Goal: Task Accomplishment & Management: Manage account settings

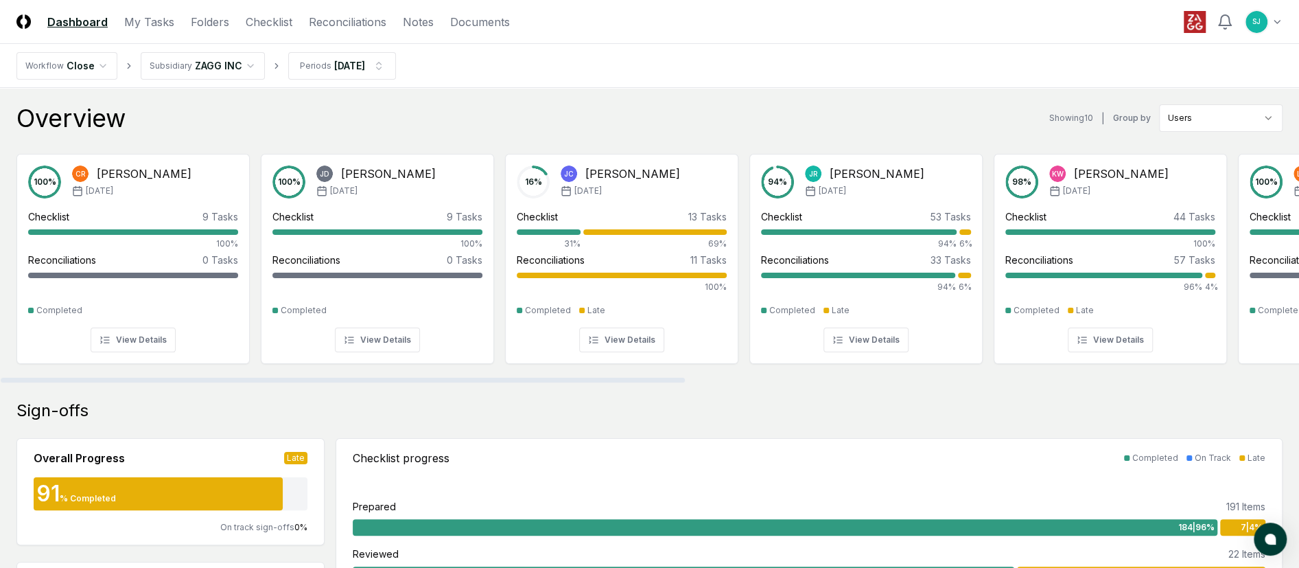
click at [540, 108] on div "Overview Showing 10 | Group by Users" at bounding box center [649, 117] width 1266 height 27
click at [274, 27] on link "Checklist" at bounding box center [269, 22] width 47 height 16
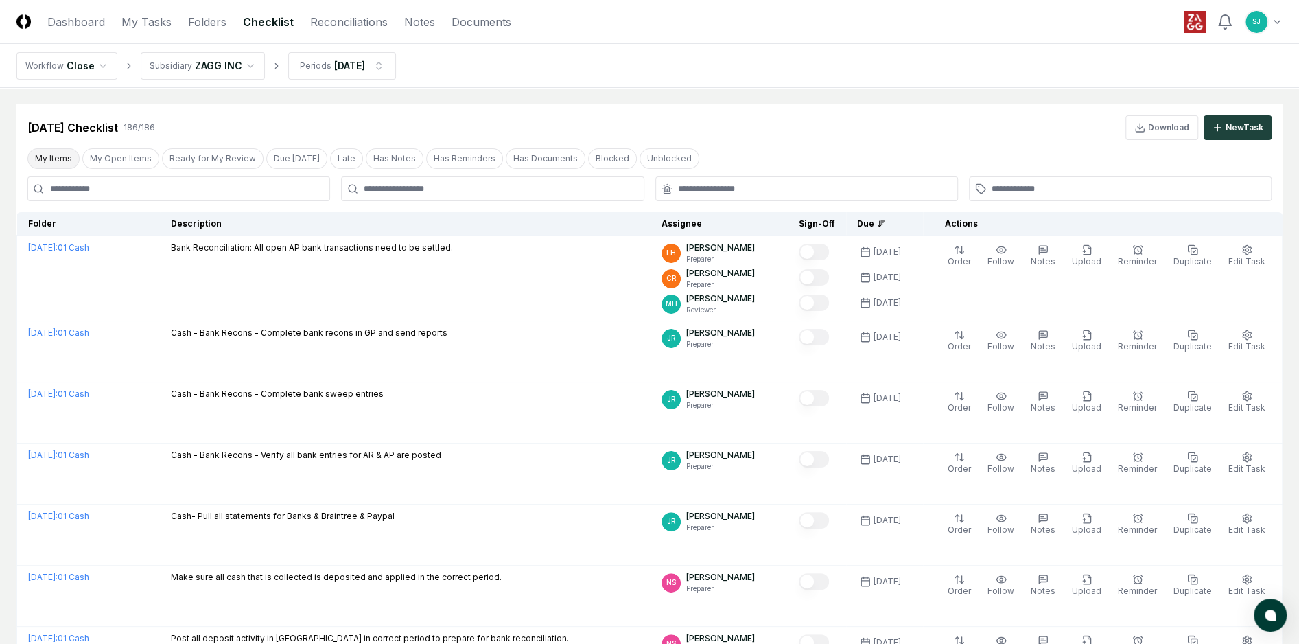
click at [67, 155] on button "My Items" at bounding box center [53, 158] width 52 height 21
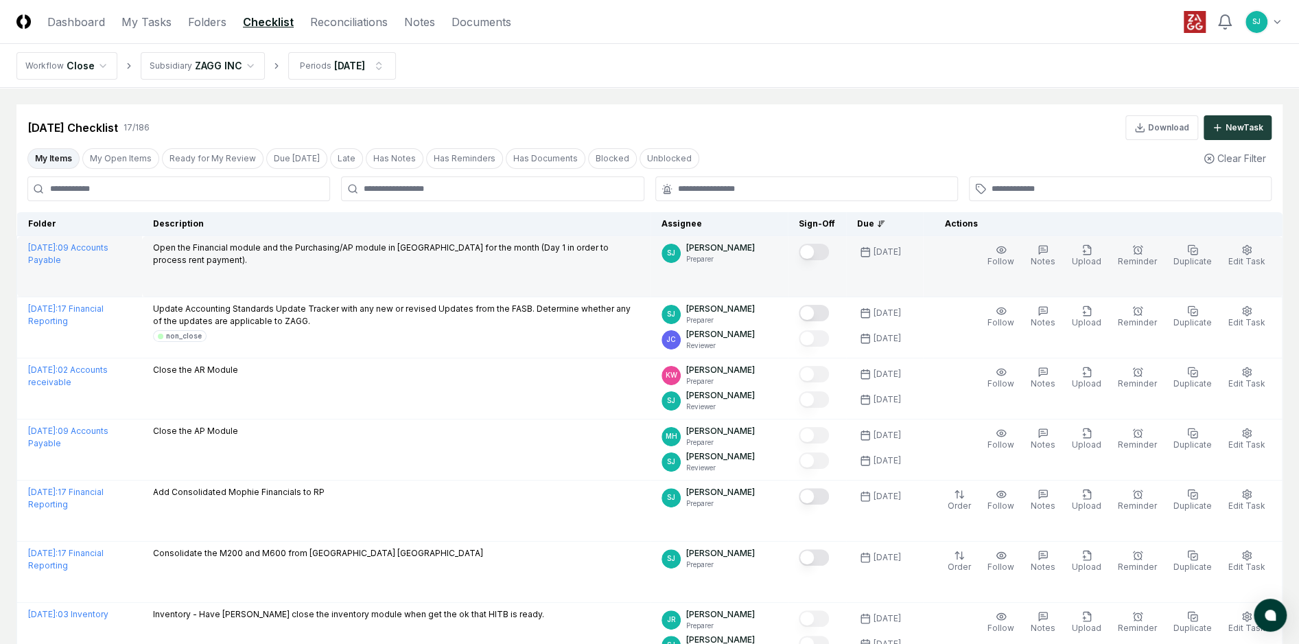
click at [825, 251] on button "Mark complete" at bounding box center [814, 252] width 30 height 16
click at [686, 60] on nav "Workflow Close Subsidiary ZAGG INC Periods [DATE]" at bounding box center [649, 66] width 1299 height 44
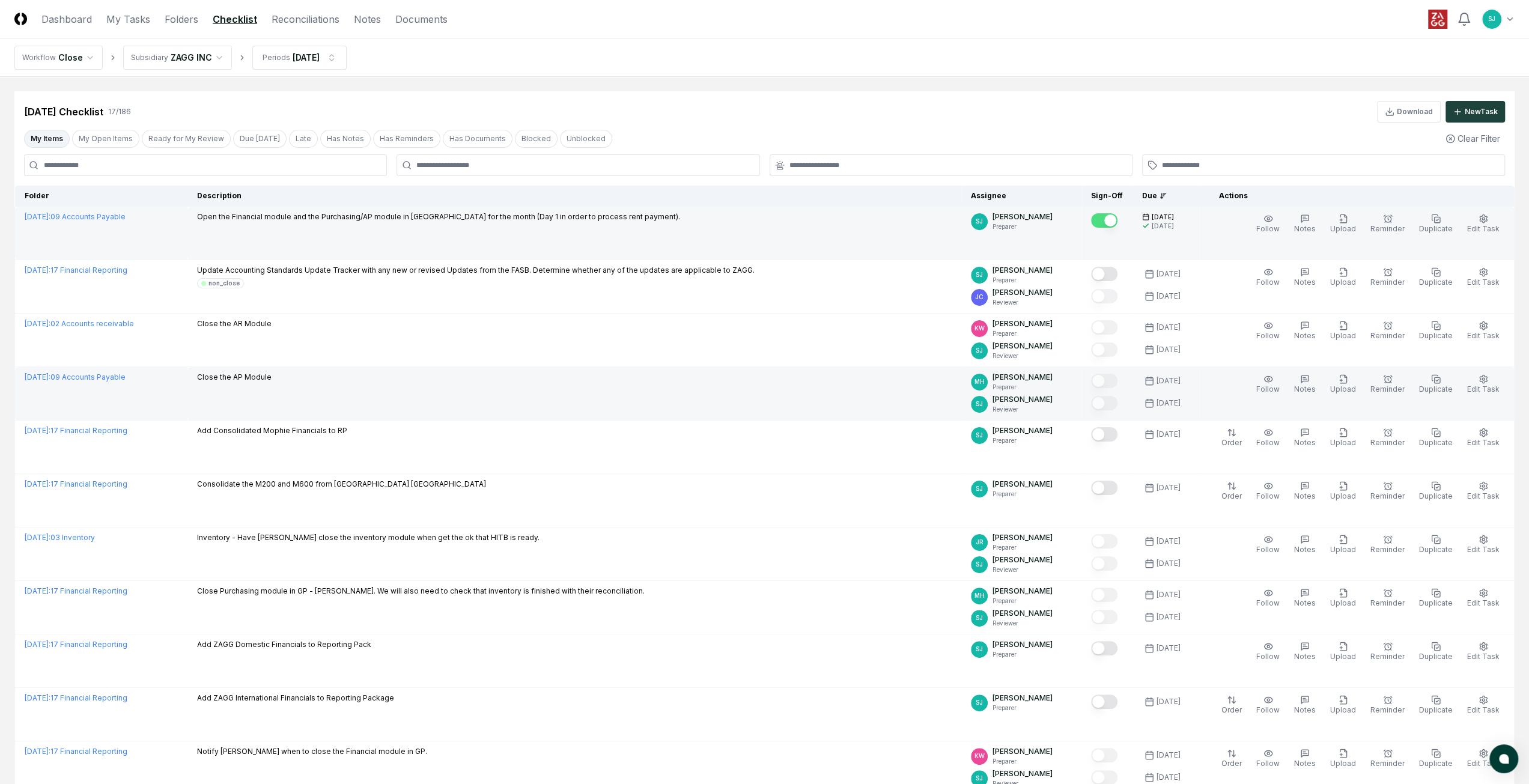
click at [522, 396] on td "Close the AP Module" at bounding box center [574, 393] width 774 height 53
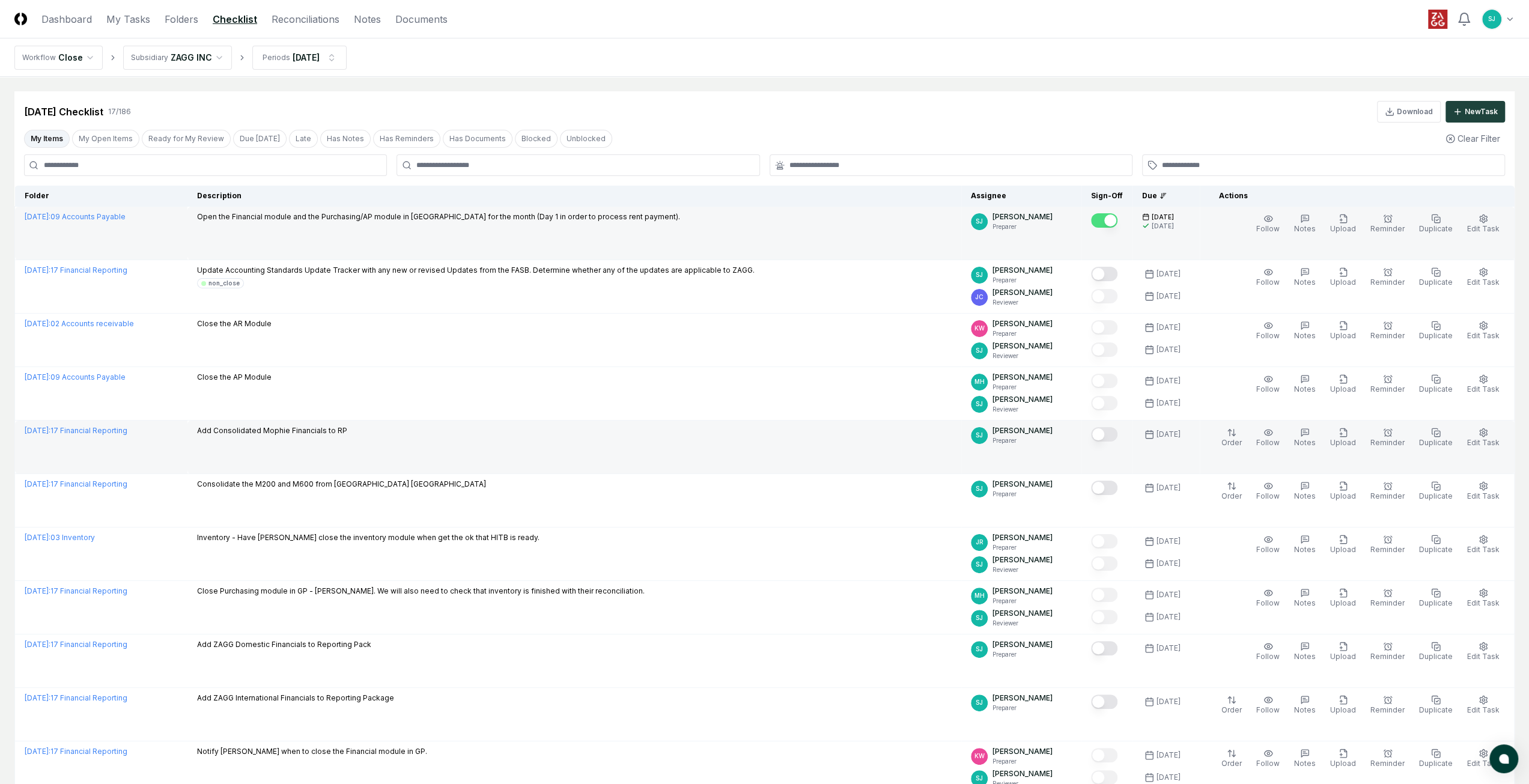
click at [407, 431] on div "Add Consolidated Mophie Financials to RP" at bounding box center [574, 431] width 754 height 13
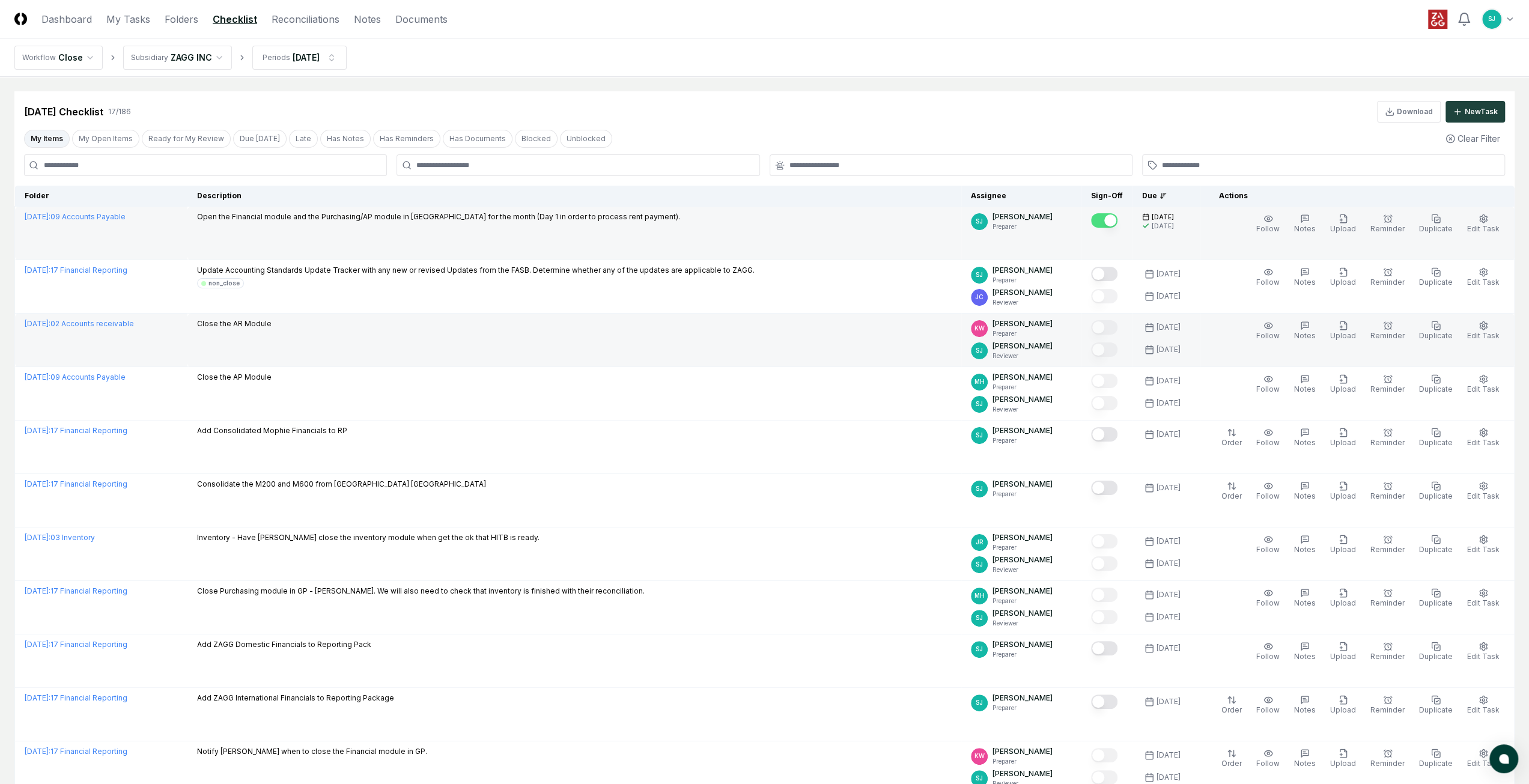
click at [679, 378] on div "Close the AP Module" at bounding box center [574, 378] width 754 height 13
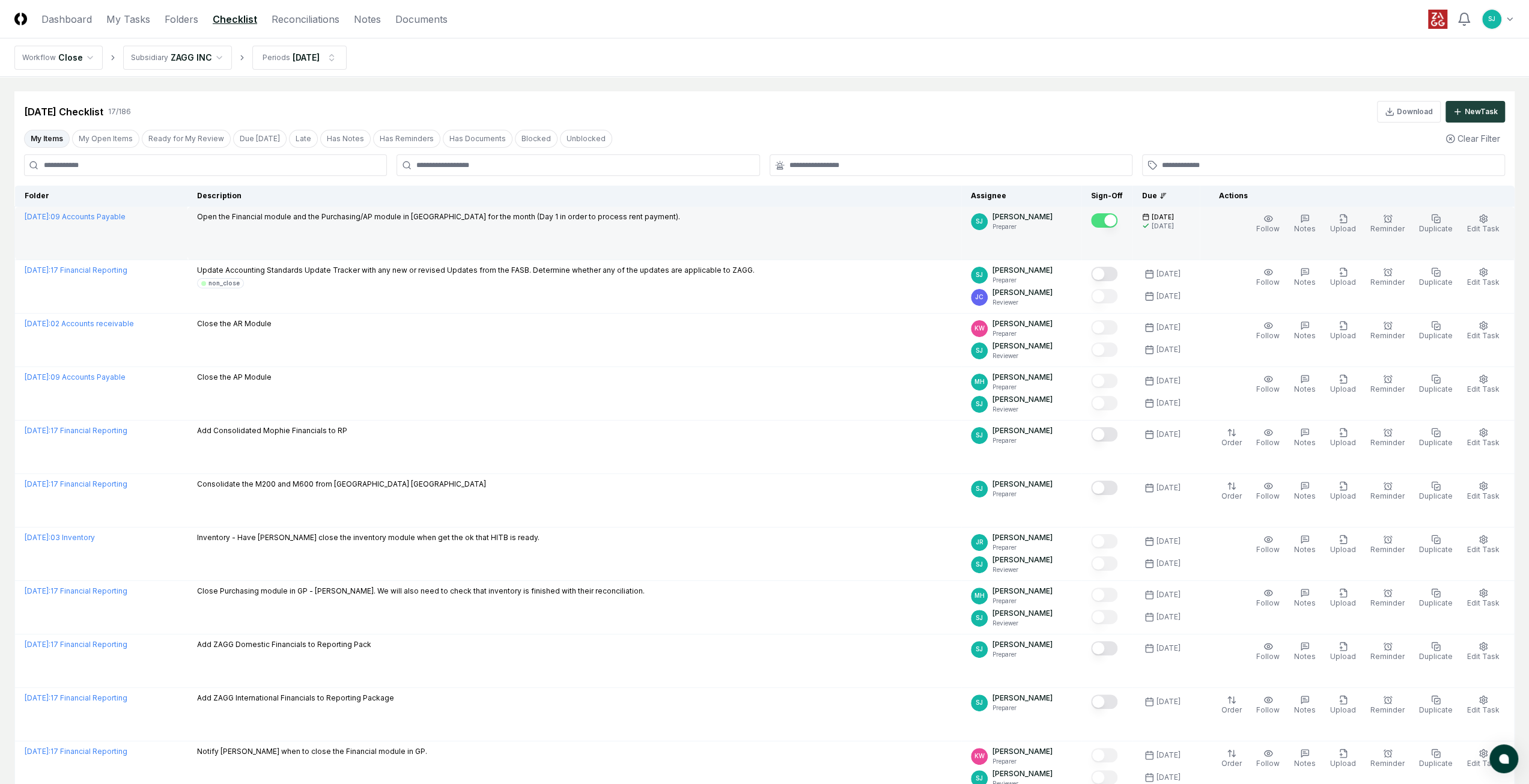
click at [425, 46] on nav "Workflow Close Subsidiary ZAGG INC Periods [DATE]" at bounding box center [764, 58] width 1529 height 38
click at [187, 14] on link "Folders" at bounding box center [181, 19] width 33 height 14
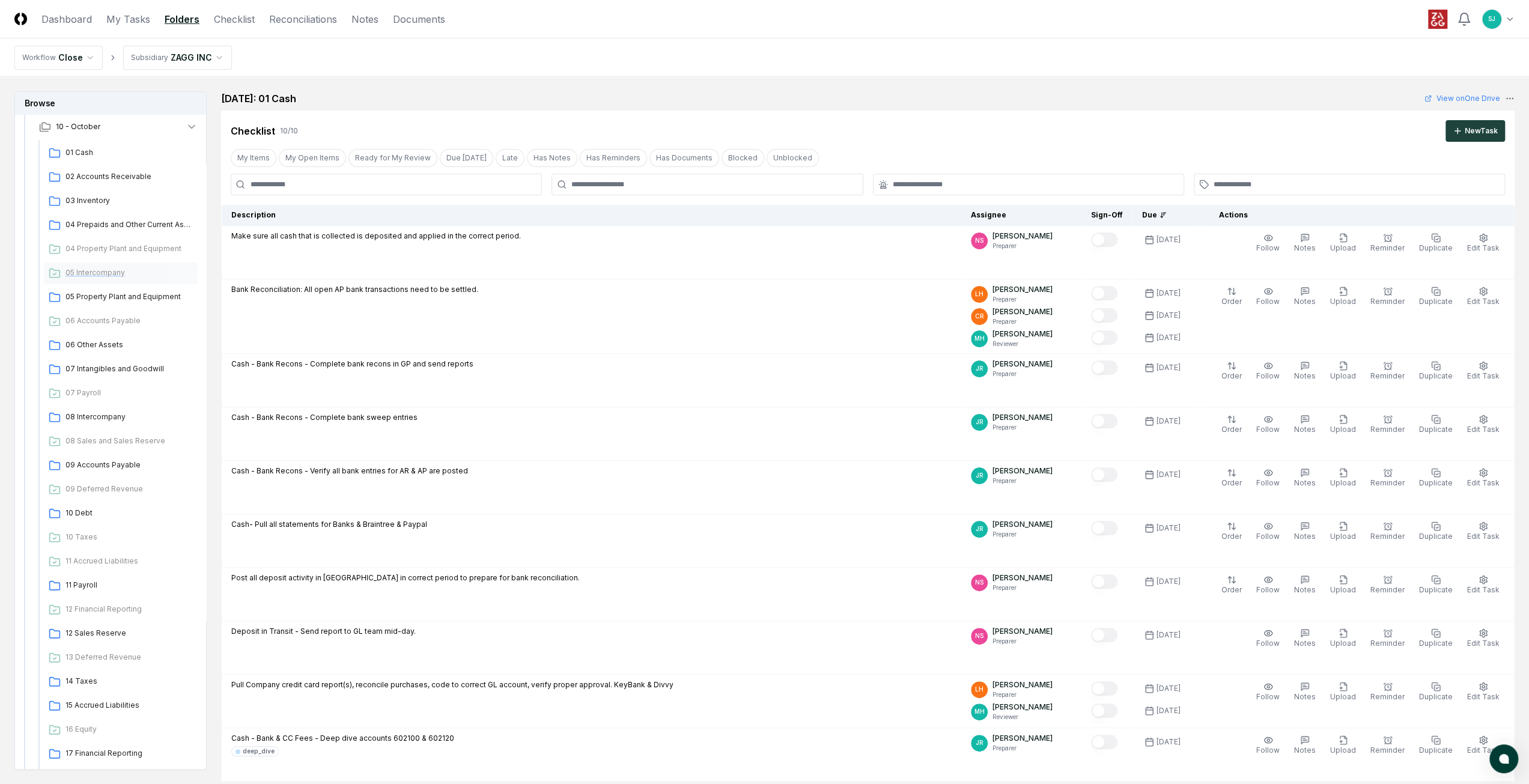
scroll to position [80, 0]
click at [189, 133] on icon "button" at bounding box center [192, 128] width 12 height 12
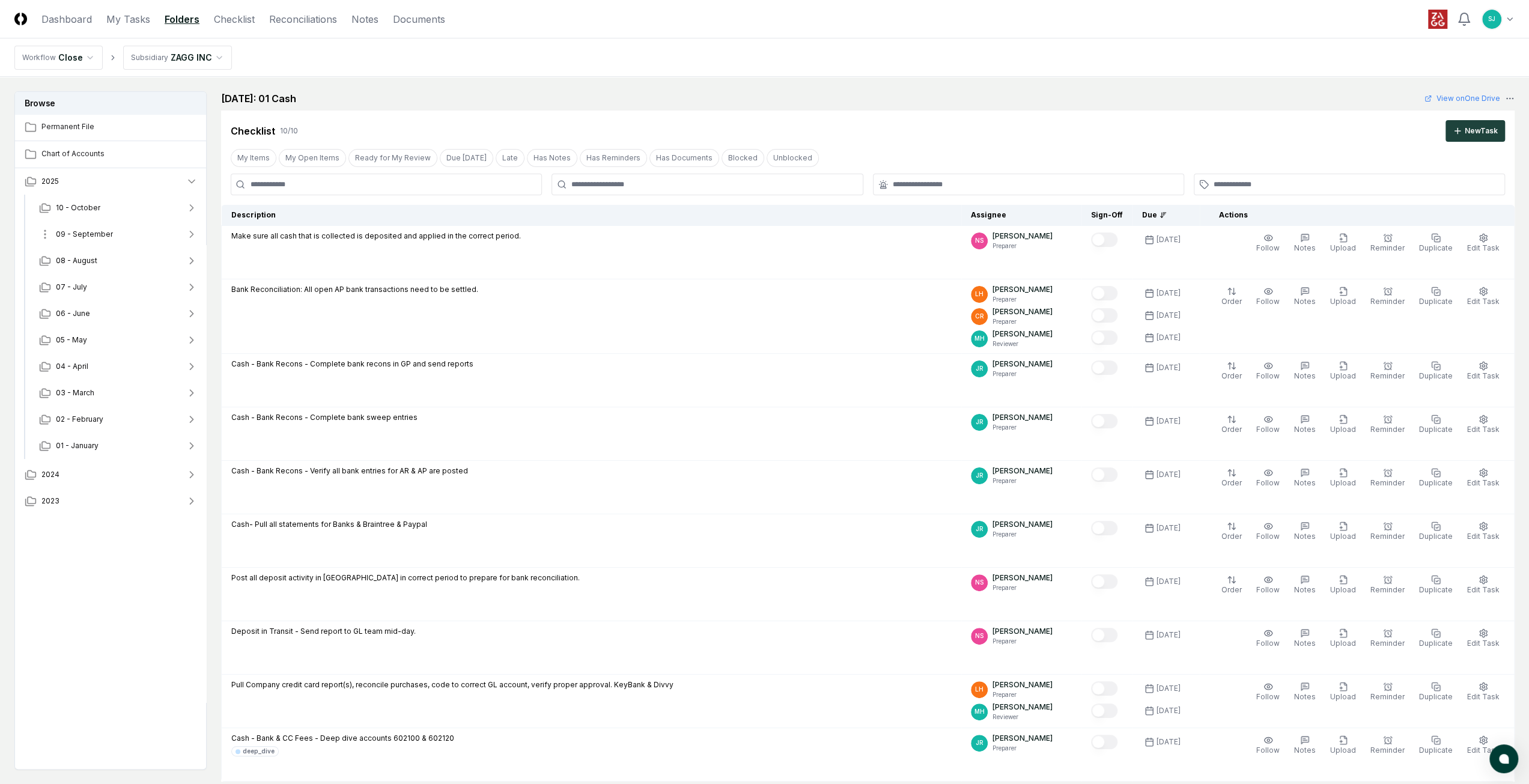
click at [195, 234] on icon "button" at bounding box center [192, 234] width 12 height 12
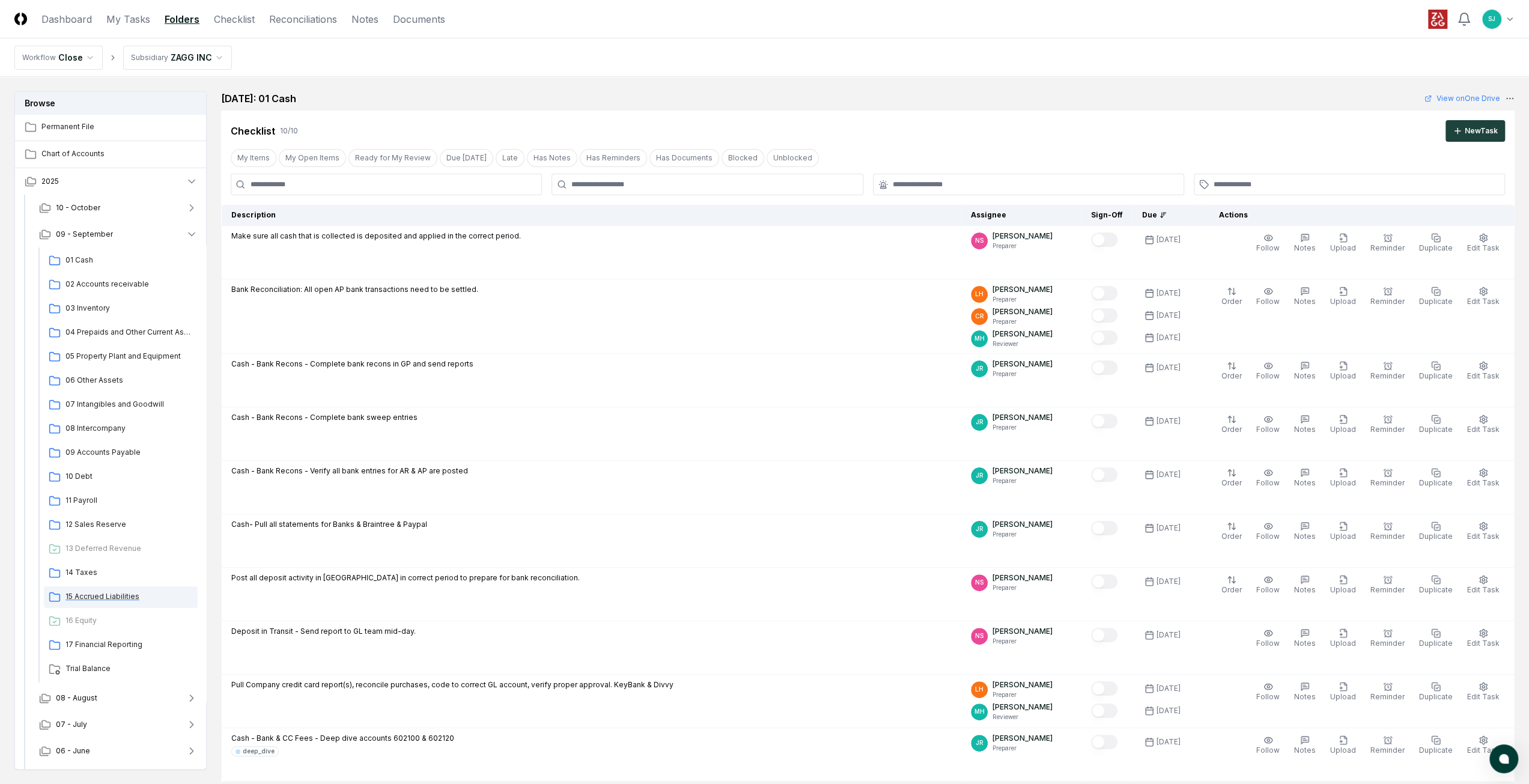
click at [104, 496] on span "15 Accrued Liabilities" at bounding box center [130, 596] width 128 height 10
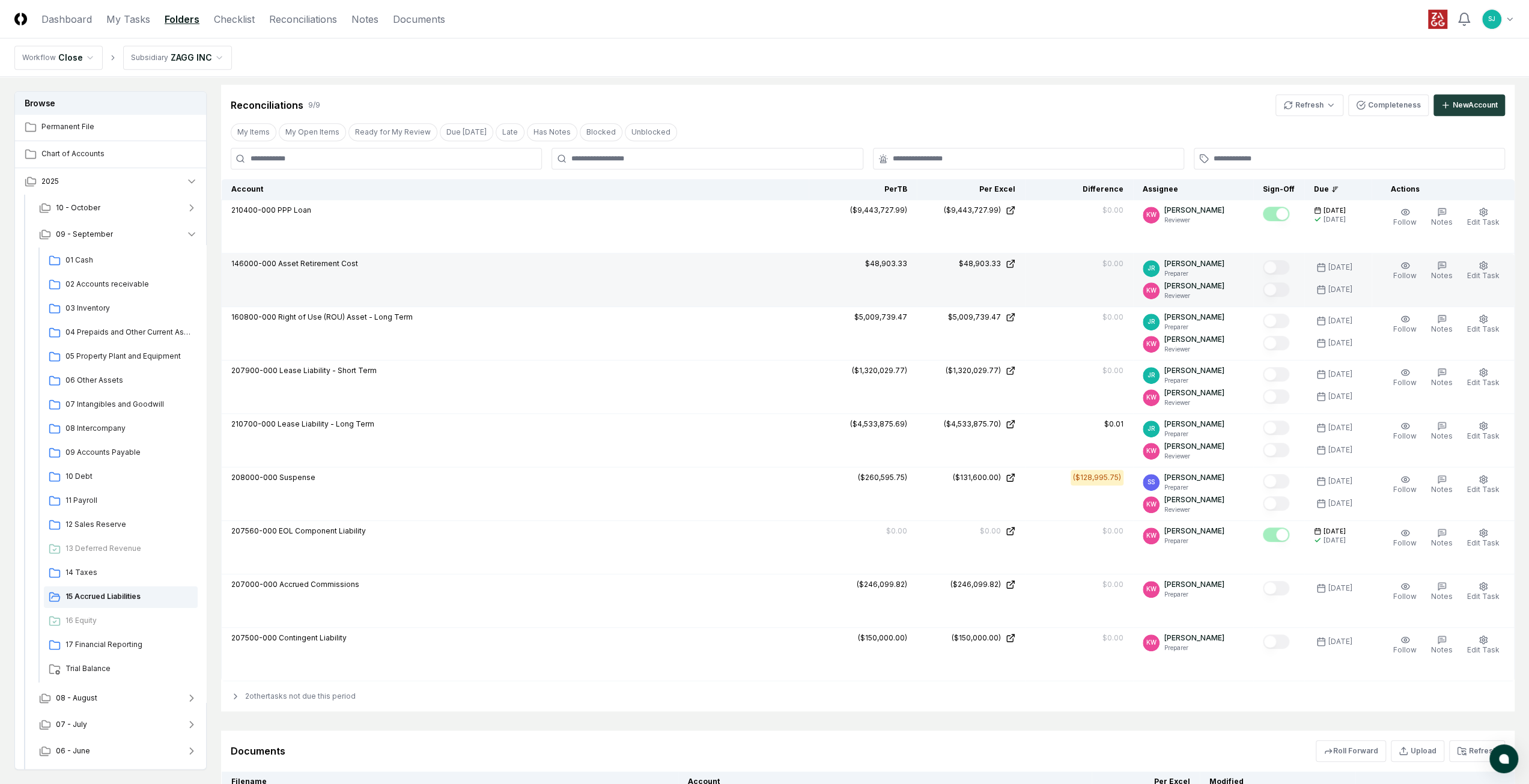
scroll to position [560, 0]
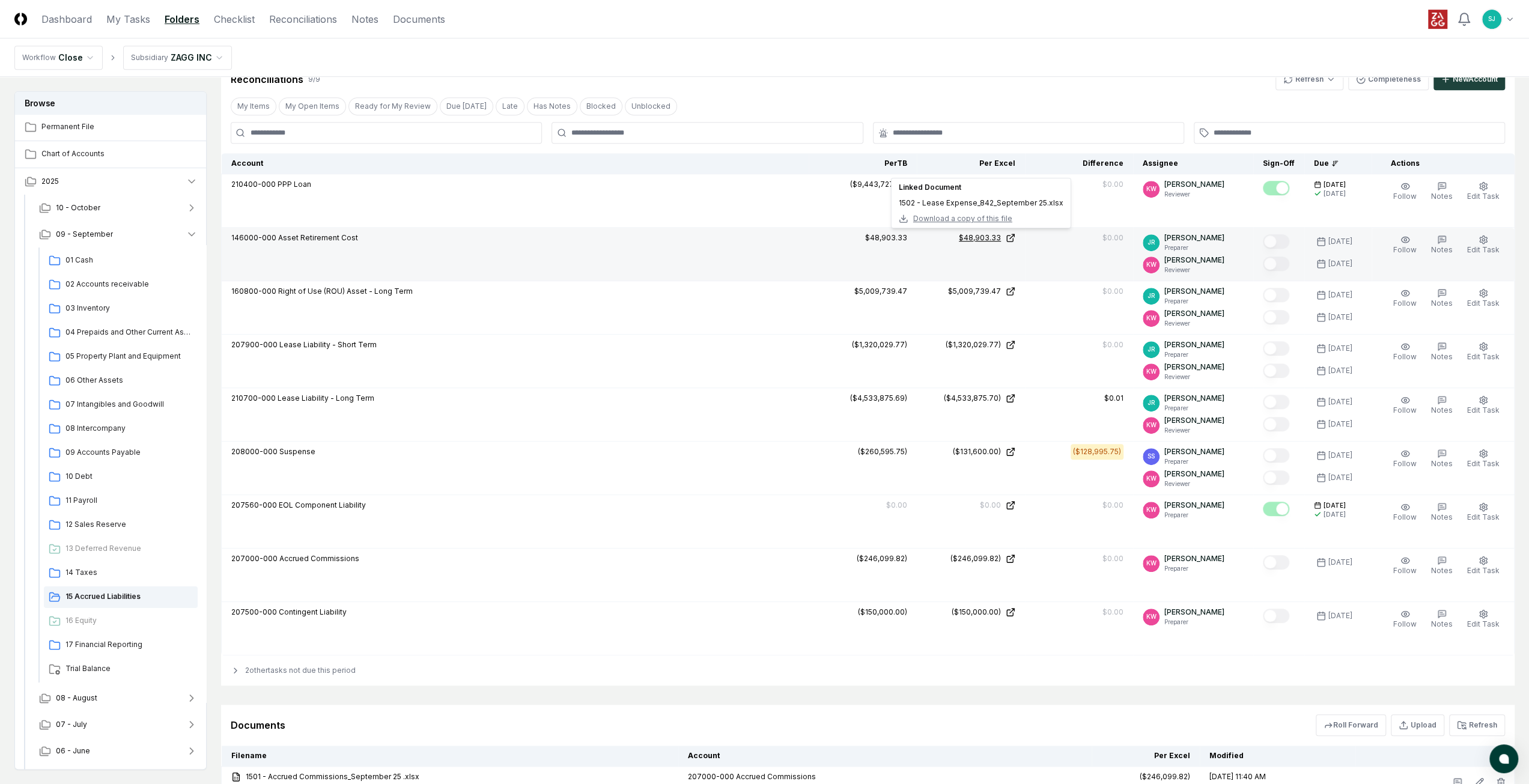
click at [1000, 236] on div "$48,903.33" at bounding box center [979, 238] width 42 height 10
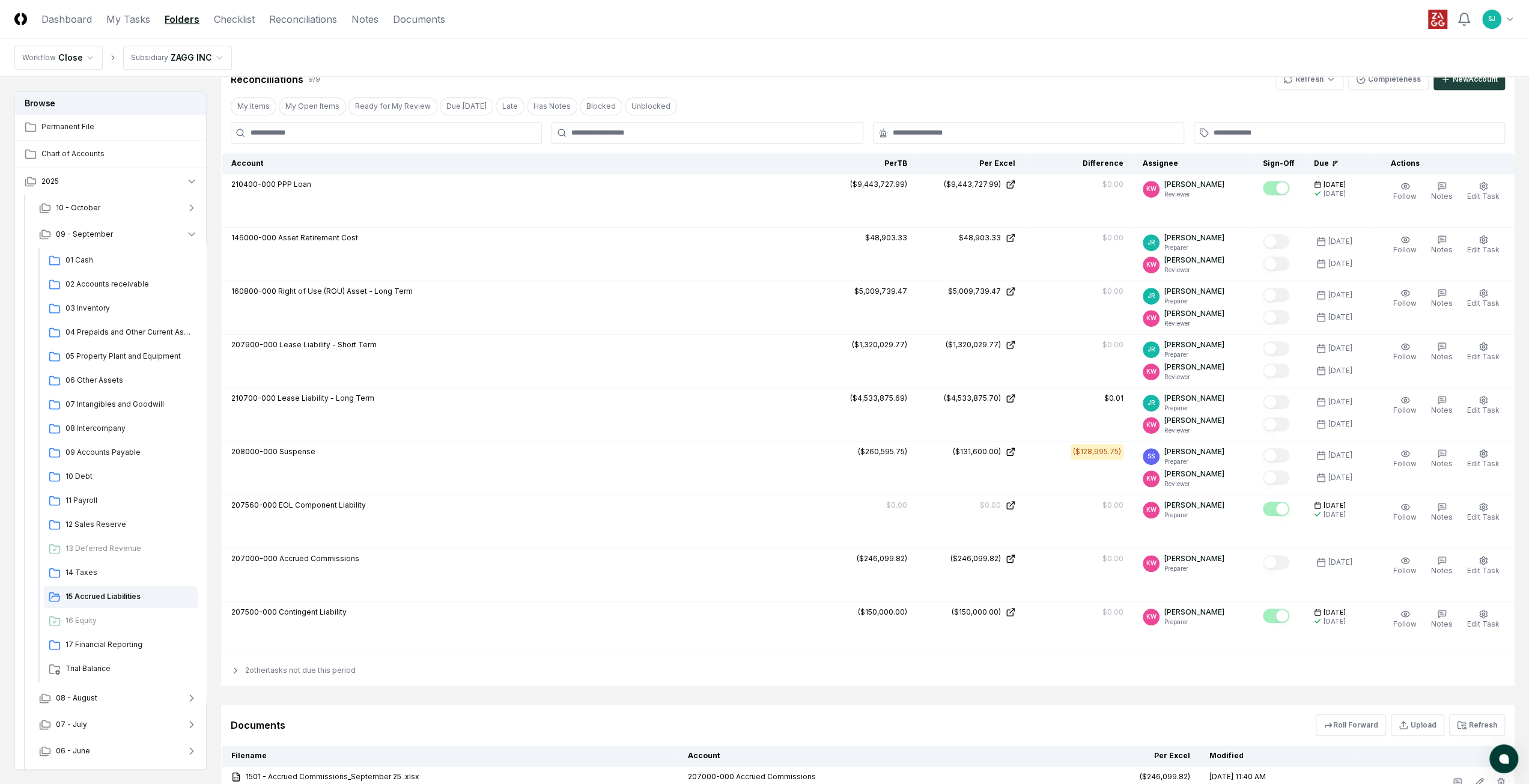
click at [927, 51] on nav "Workflow Close Subsidiary ZAGG INC" at bounding box center [764, 58] width 1529 height 38
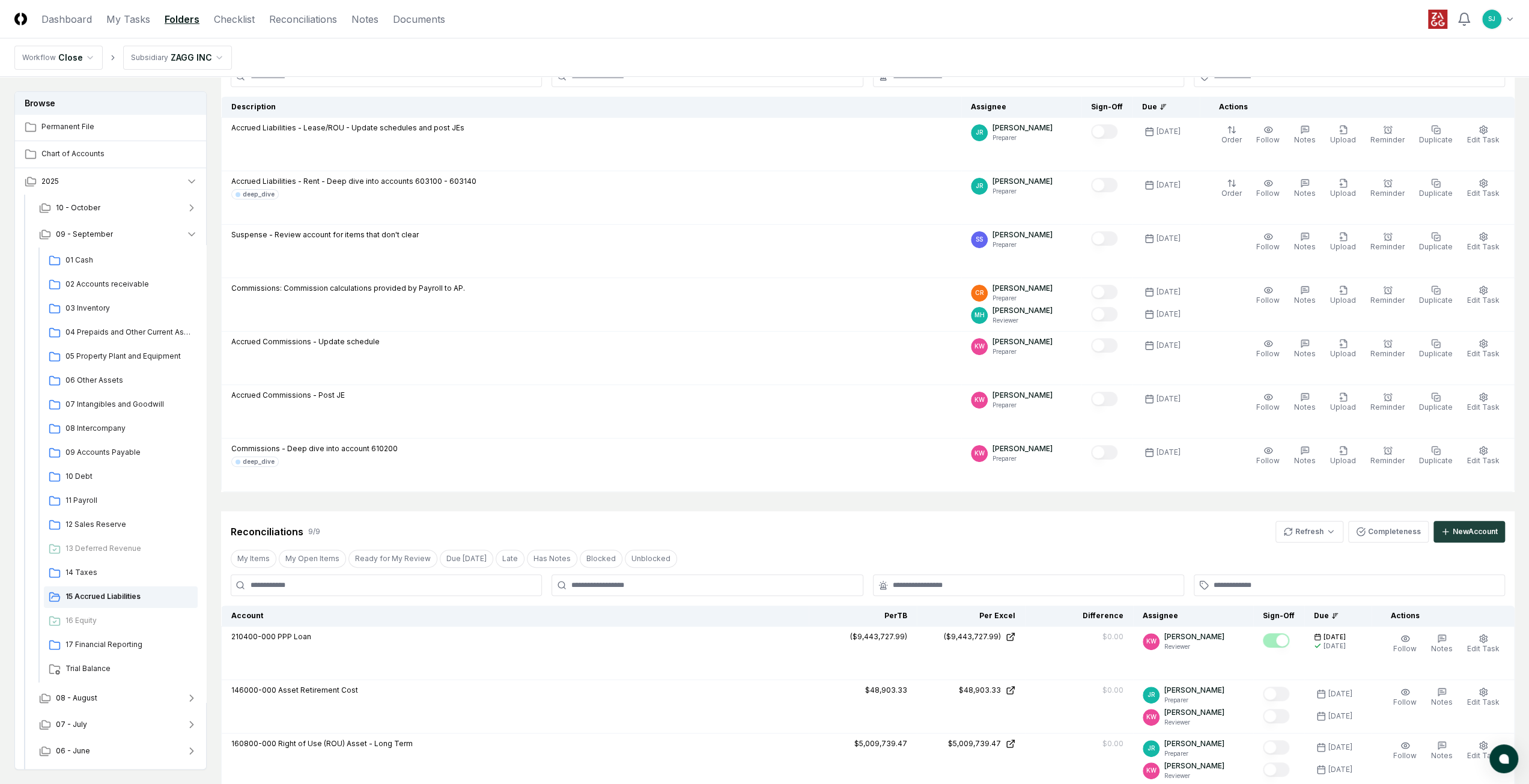
scroll to position [0, 0]
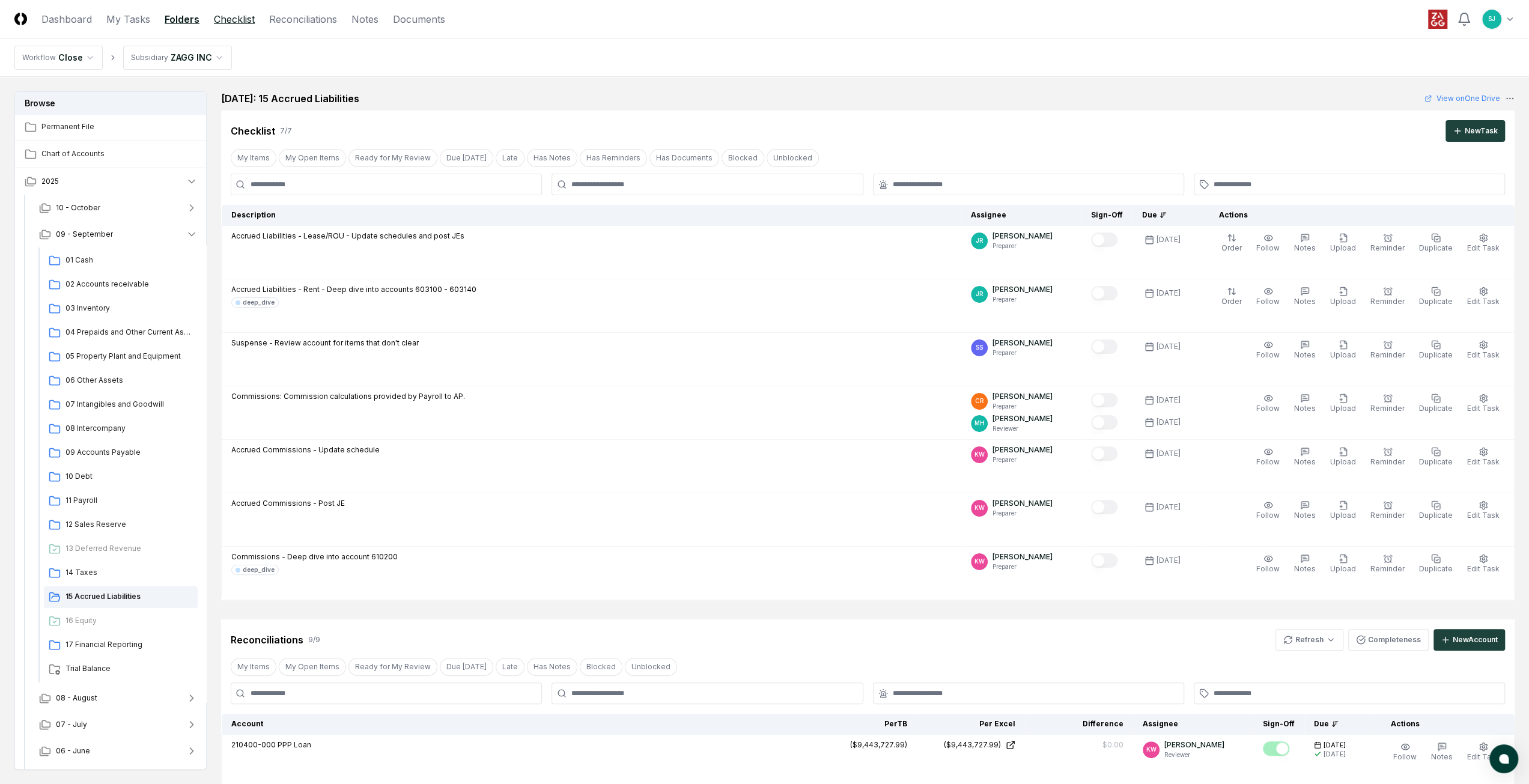
click at [238, 11] on header "CloseCore Dashboard My Tasks Folders Checklist Reconciliations Notes Documents …" at bounding box center [764, 19] width 1529 height 38
click at [235, 16] on link "Checklist" at bounding box center [234, 19] width 41 height 14
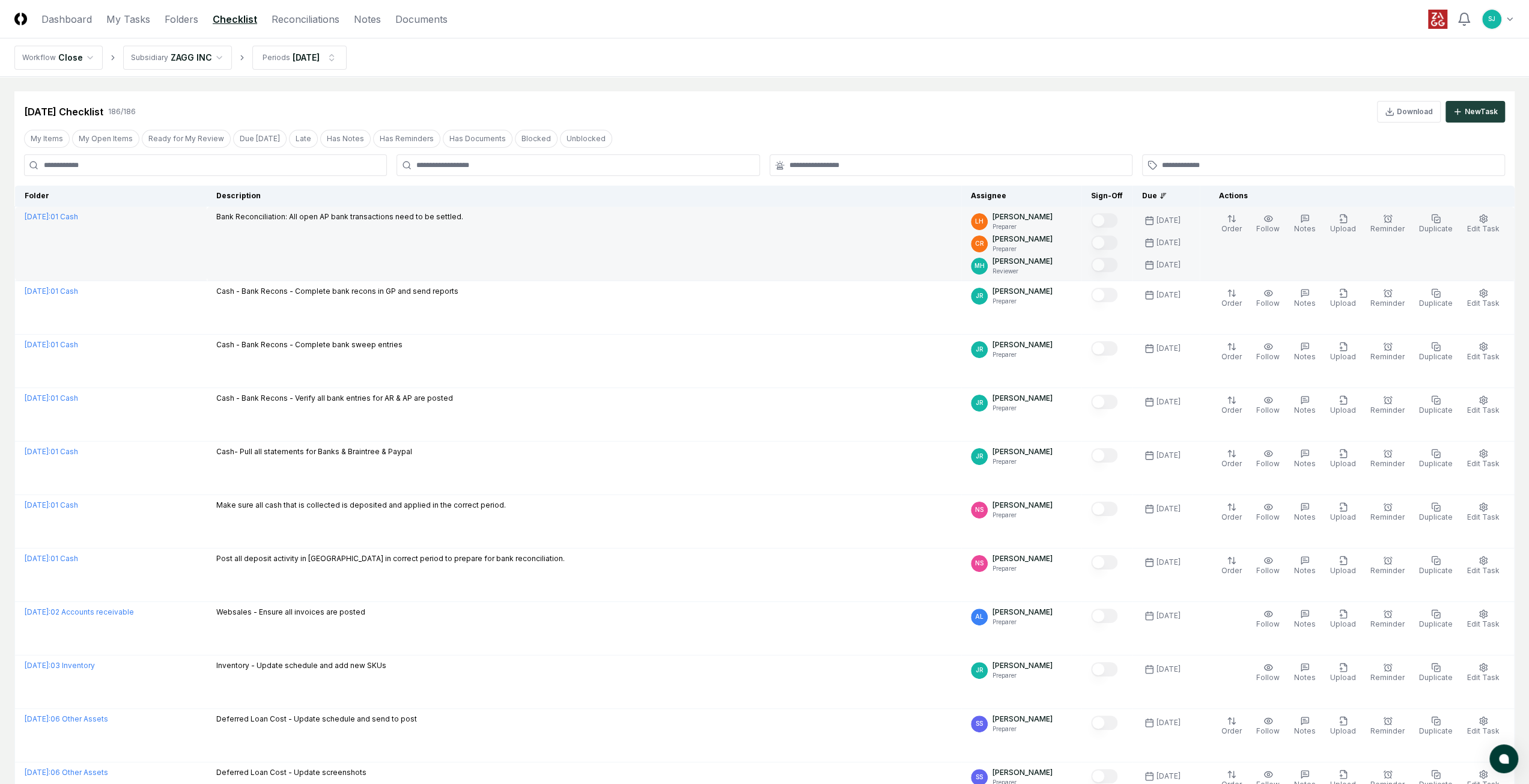
click at [740, 234] on td "Bank Reconciliation: All open AP bank transactions need to be settled." at bounding box center [584, 243] width 754 height 74
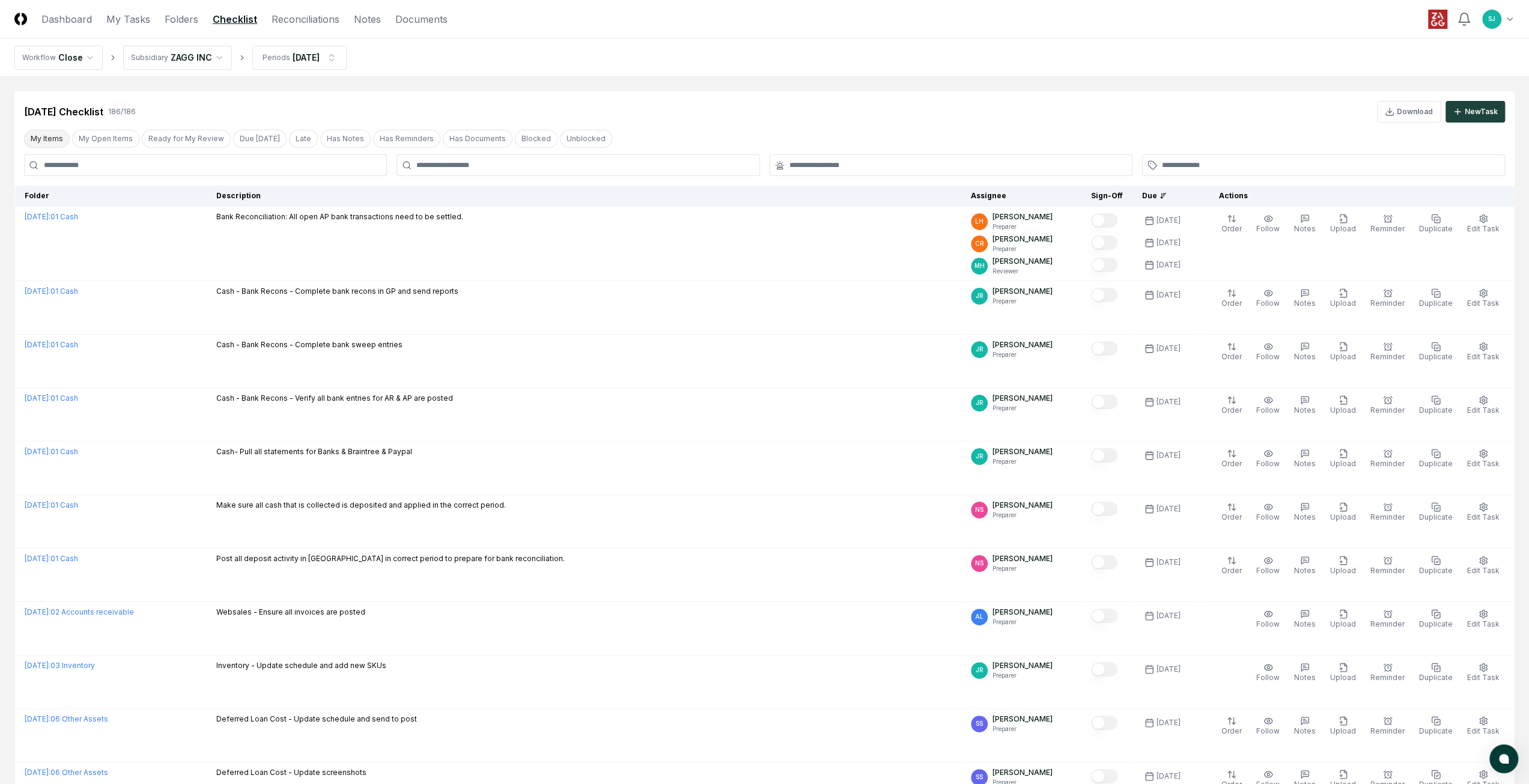
click at [43, 131] on button "My Items" at bounding box center [46, 138] width 46 height 18
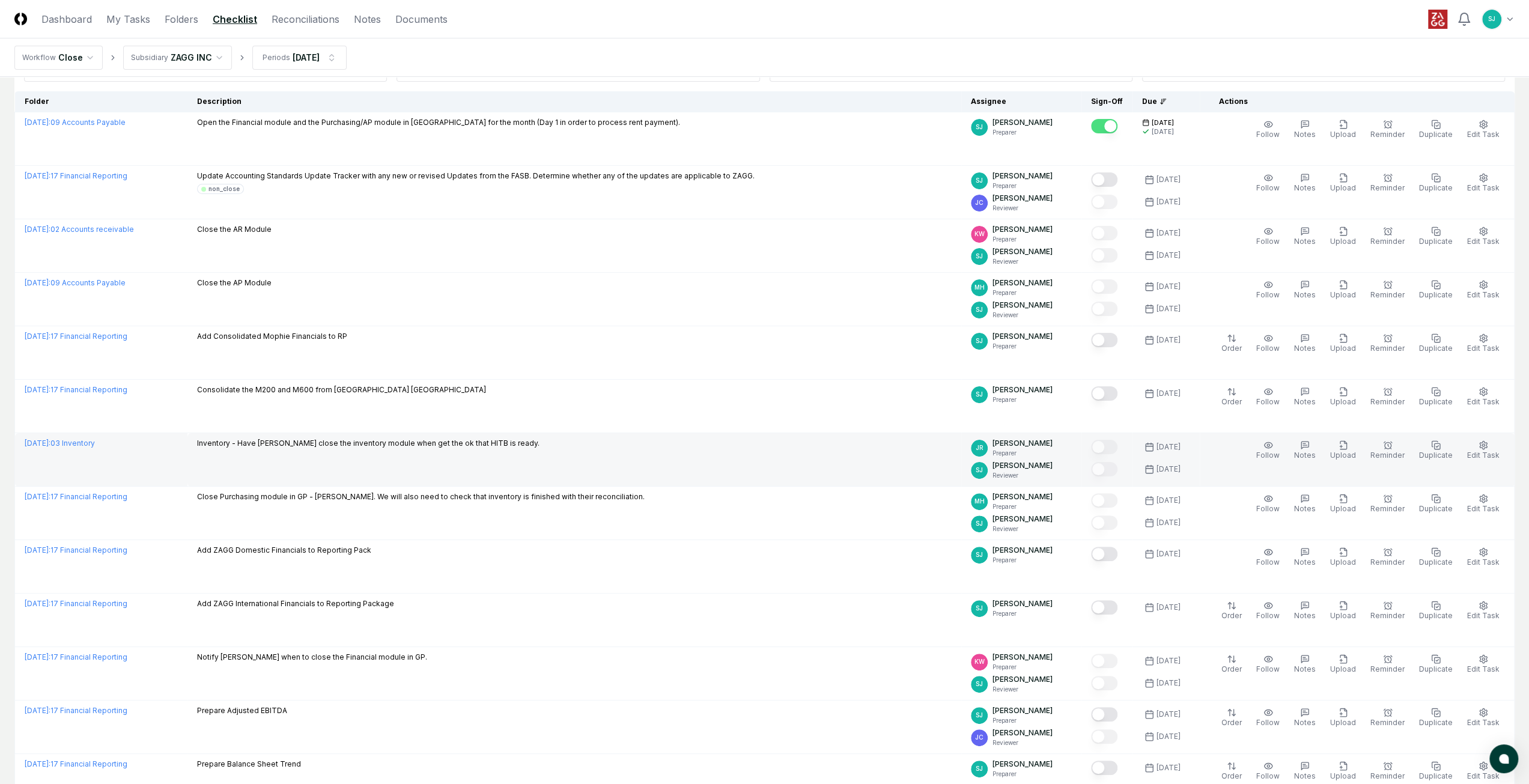
scroll to position [94, 0]
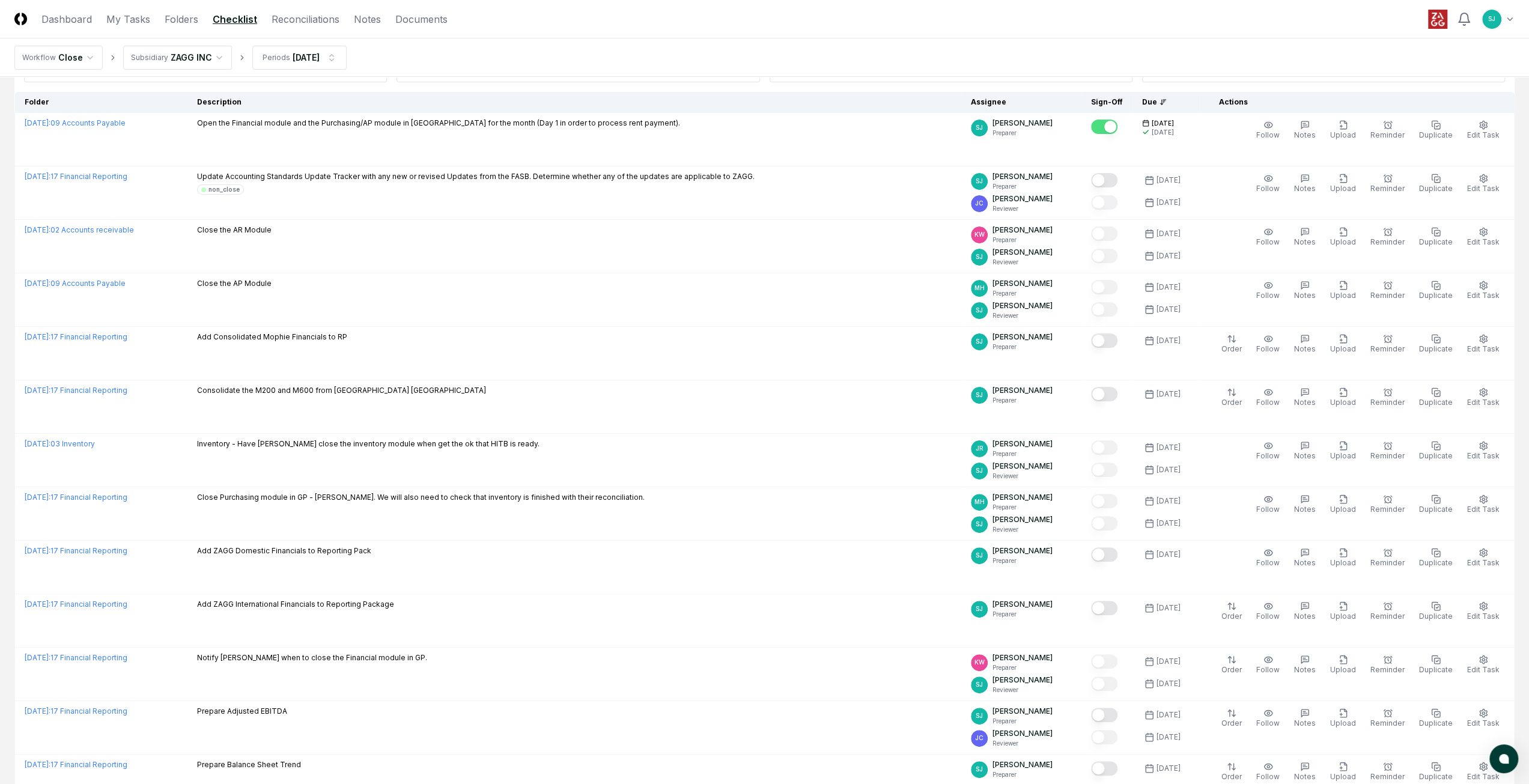
click at [1146, 18] on html "CloseCore Dashboard My Tasks Folders Checklist Reconciliations Notes Documents …" at bounding box center [764, 507] width 1529 height 1201
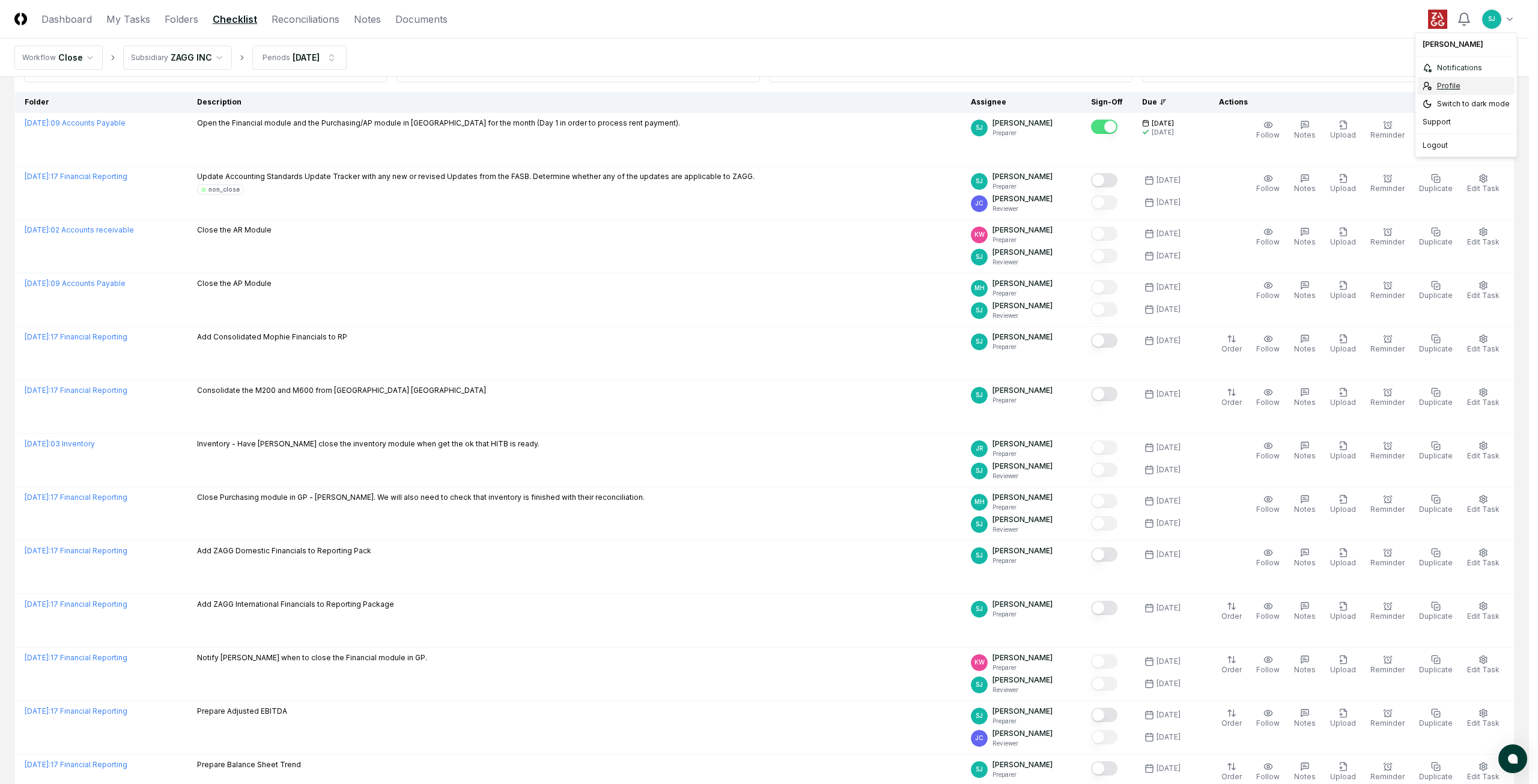
click at [1146, 85] on div "Profile" at bounding box center [1466, 86] width 97 height 18
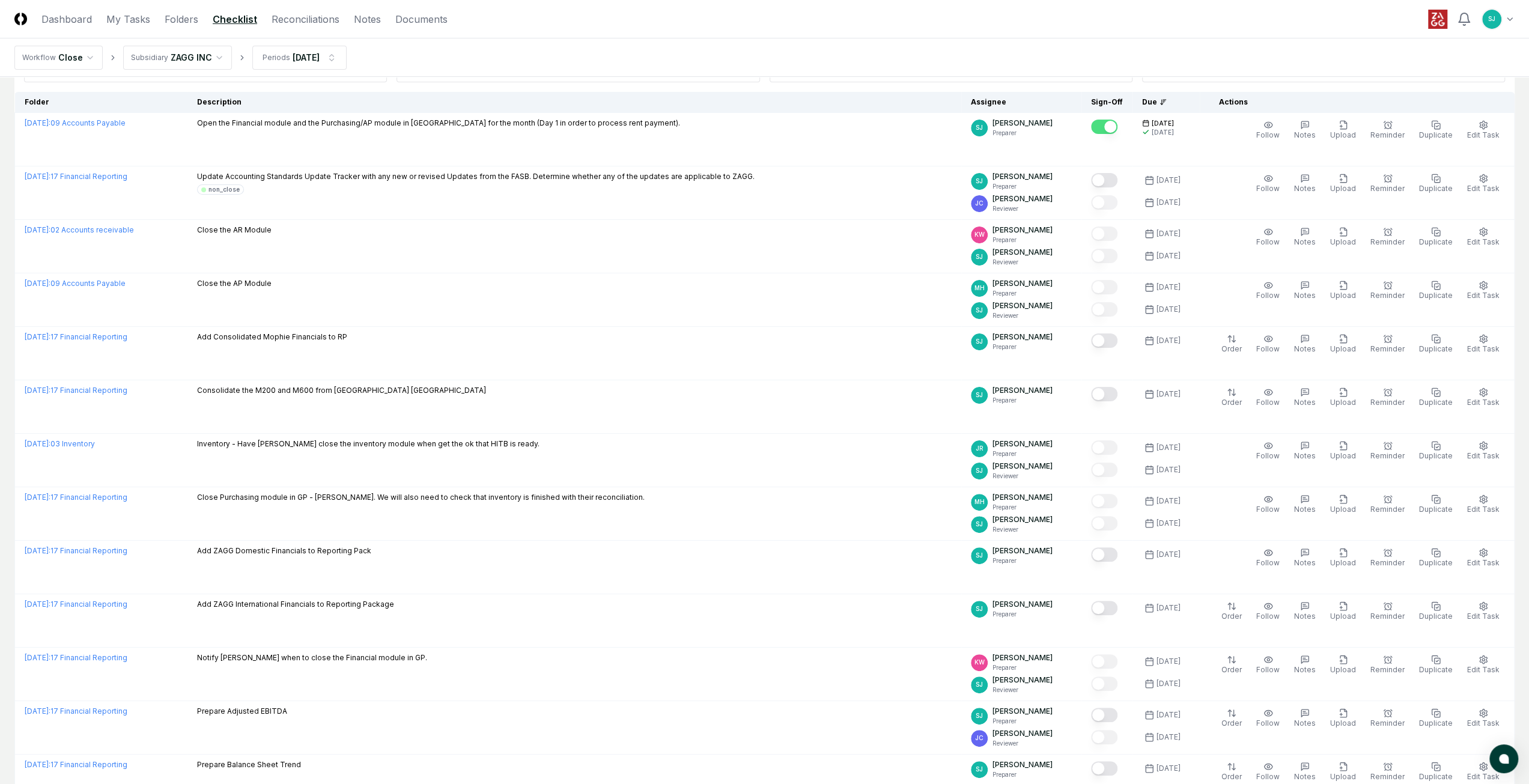
click at [667, 31] on header "CloseCore Dashboard My Tasks Folders Checklist Reconciliations Notes Documents …" at bounding box center [764, 19] width 1529 height 38
